Goal: Information Seeking & Learning: Find specific fact

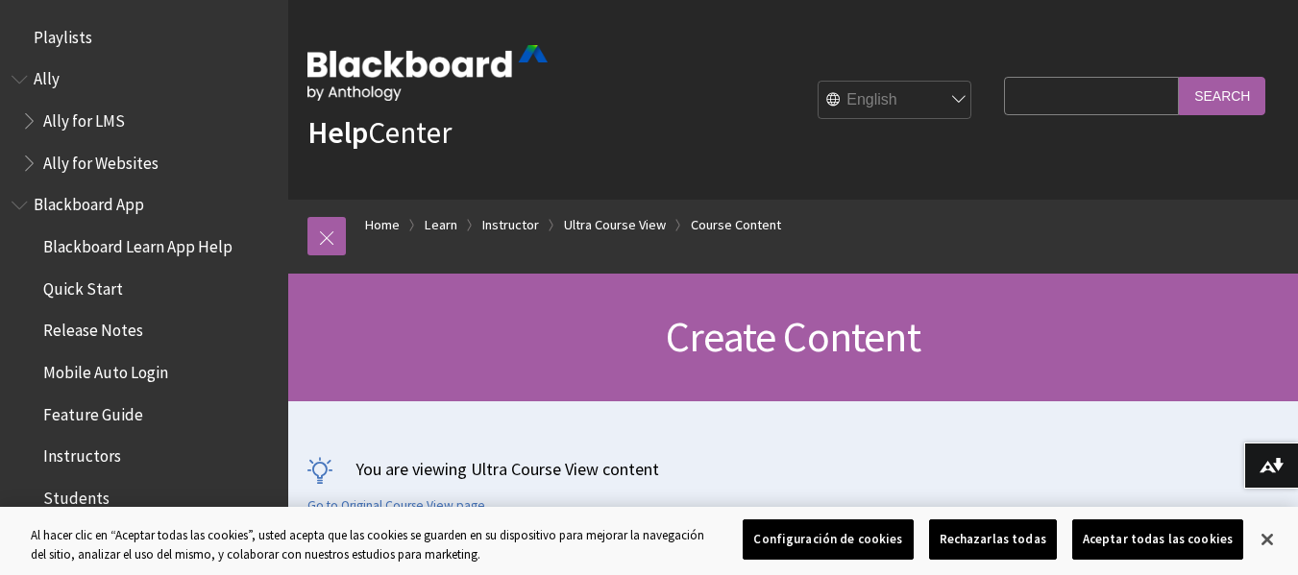
scroll to position [2882, 0]
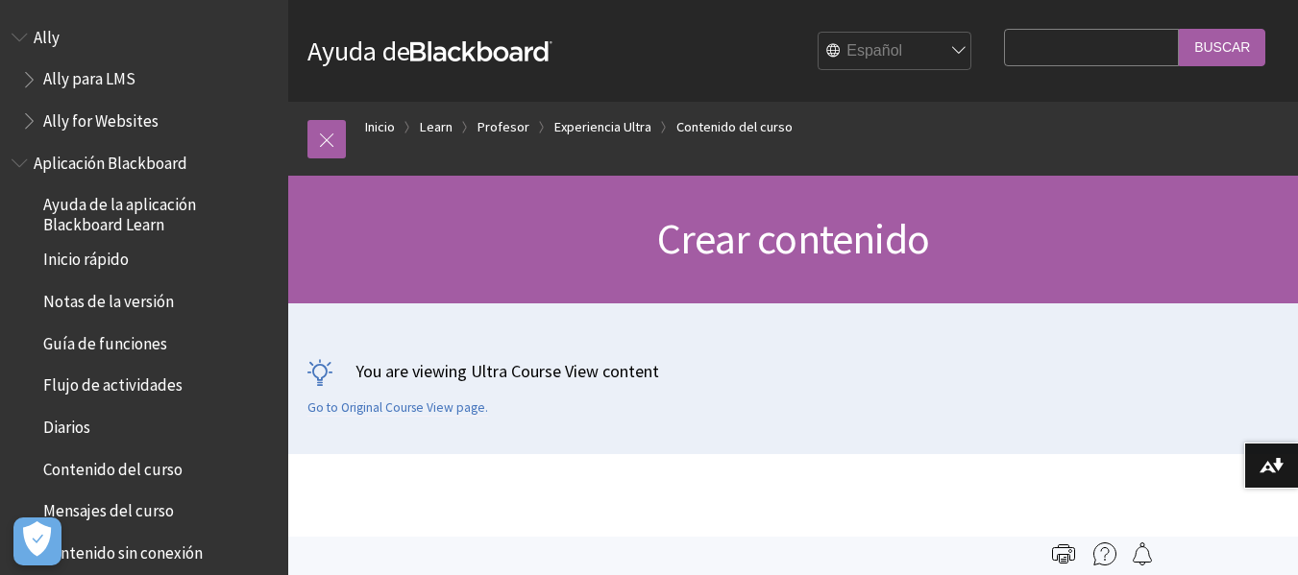
scroll to position [2569, 0]
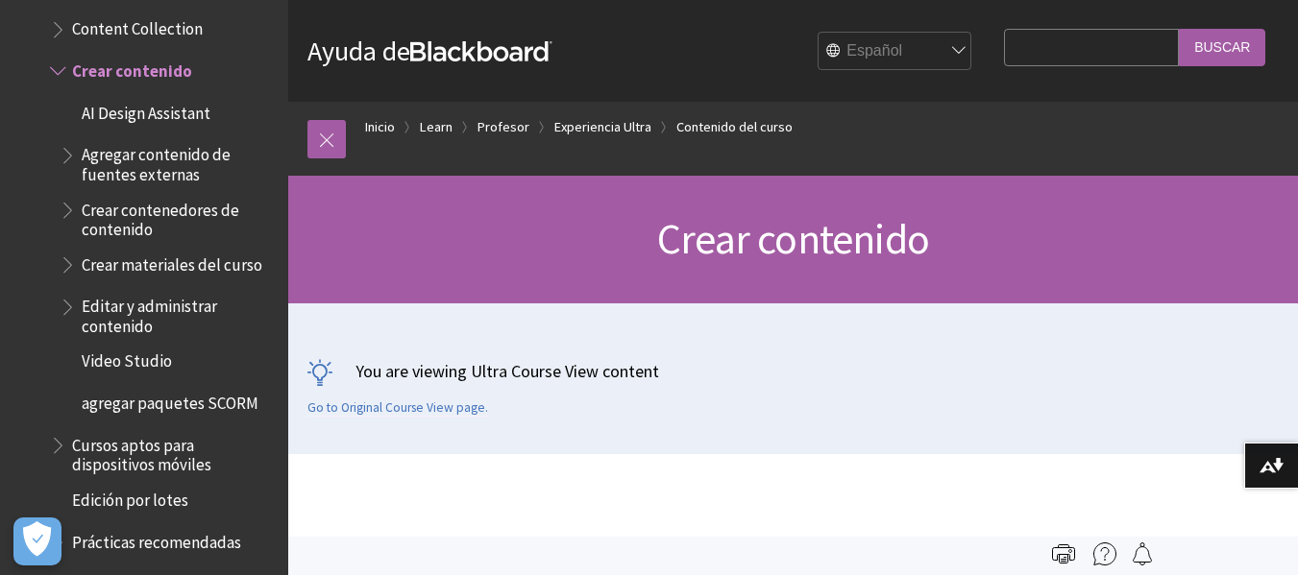
click at [1086, 41] on input "Search Query" at bounding box center [1091, 47] width 175 height 37
type input "zoom"
click at [1178, 29] on input "Buscar" at bounding box center [1221, 47] width 86 height 37
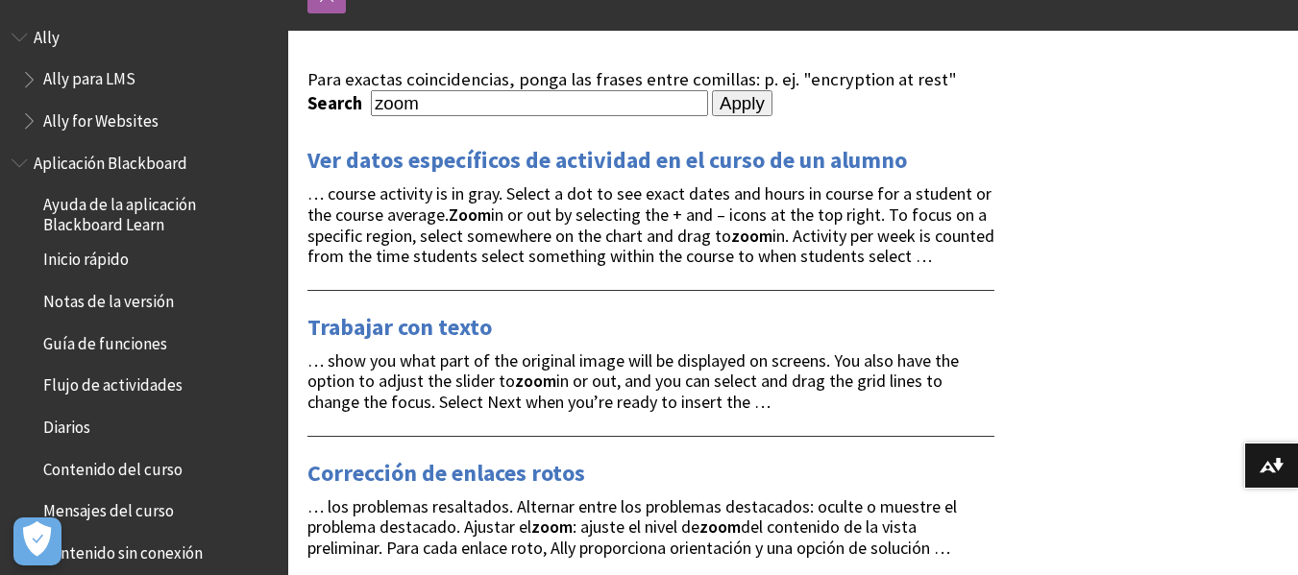
scroll to position [162, 0]
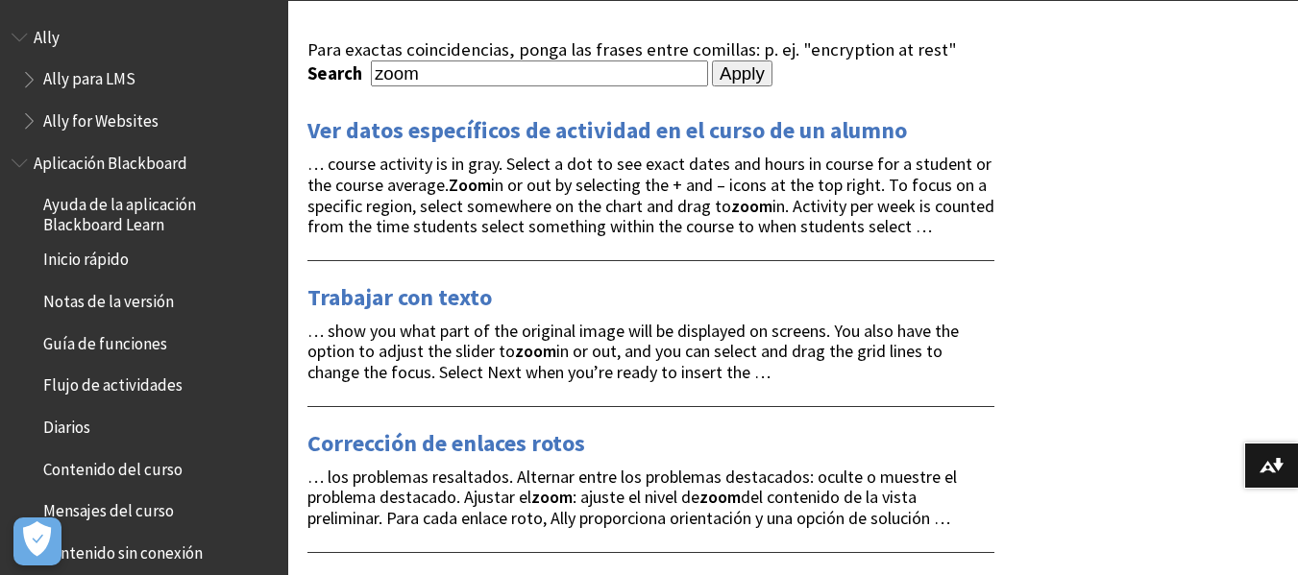
drag, startPoint x: 1207, startPoint y: 301, endPoint x: 1199, endPoint y: 356, distance: 56.4
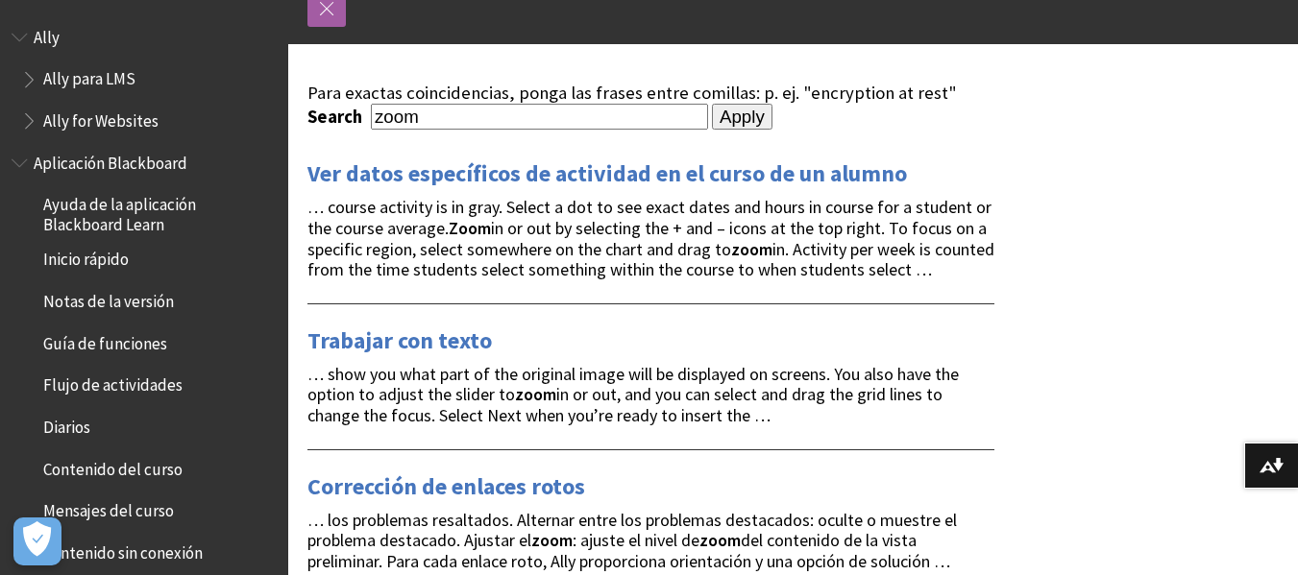
scroll to position [3, 0]
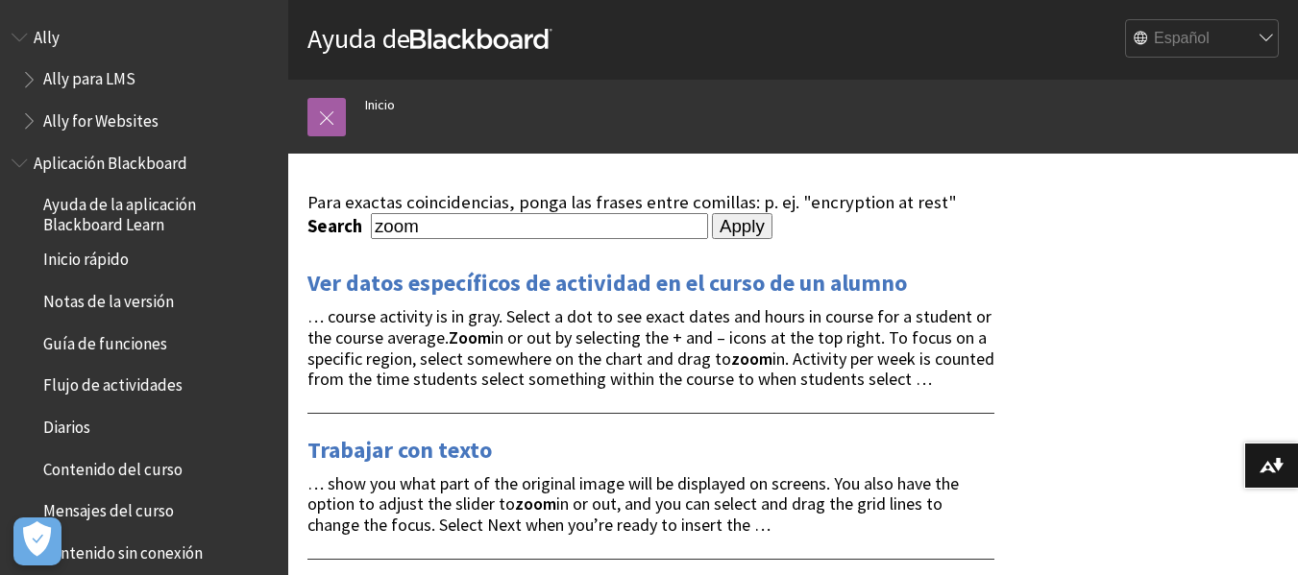
drag, startPoint x: 1177, startPoint y: 341, endPoint x: 1172, endPoint y: 209, distance: 131.7
